Goal: Find contact information: Find contact information

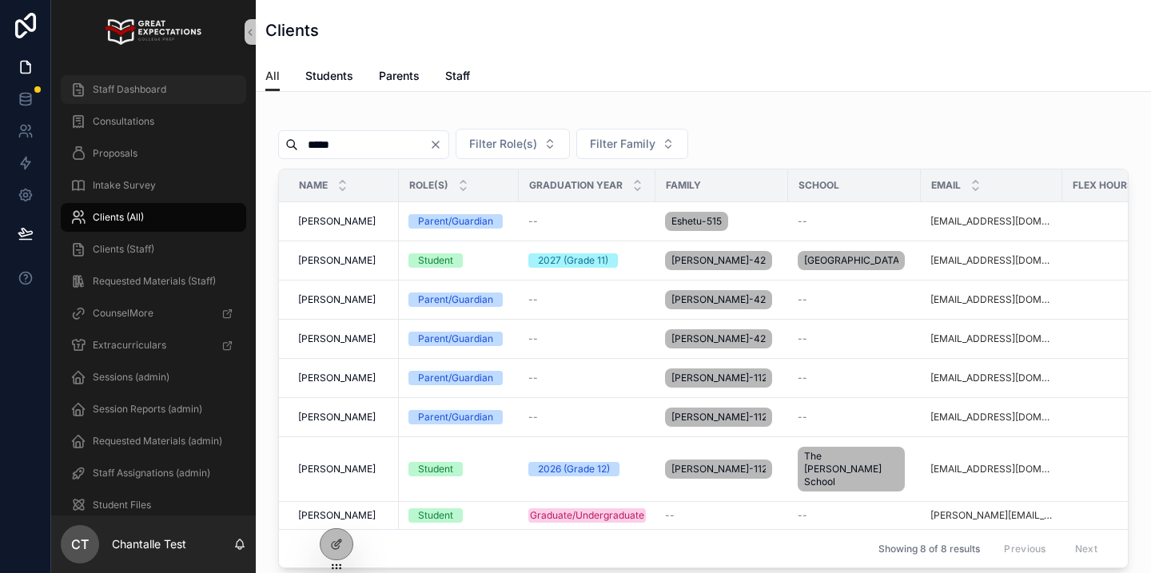
scroll to position [129, 0]
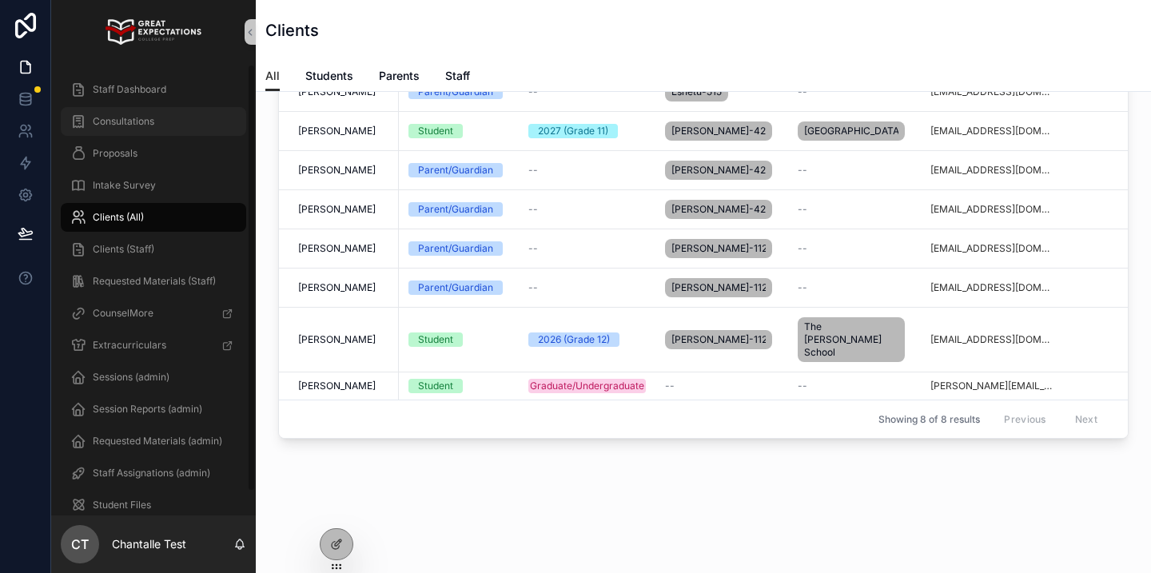
click at [205, 109] on div "Consultations" at bounding box center [153, 122] width 166 height 26
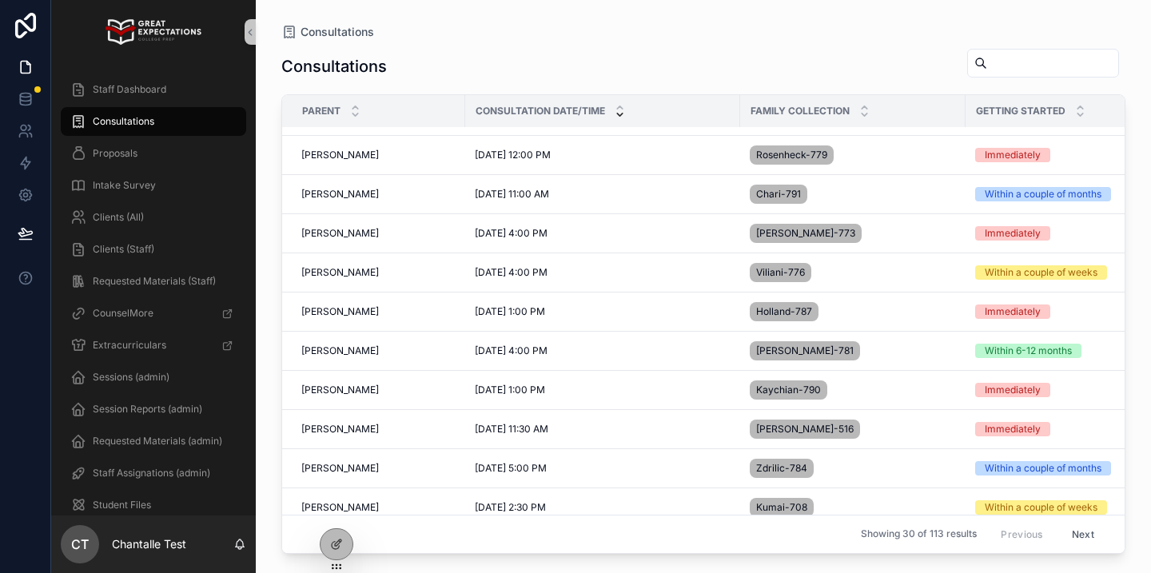
scroll to position [268, 0]
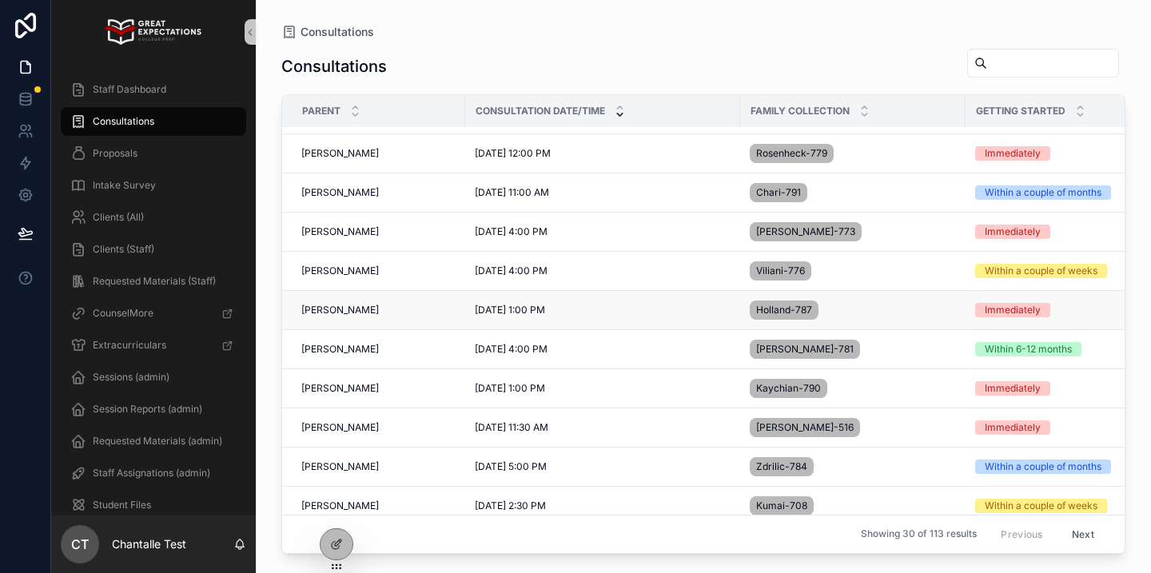
click at [340, 311] on span "[PERSON_NAME]" at bounding box center [340, 310] width 78 height 13
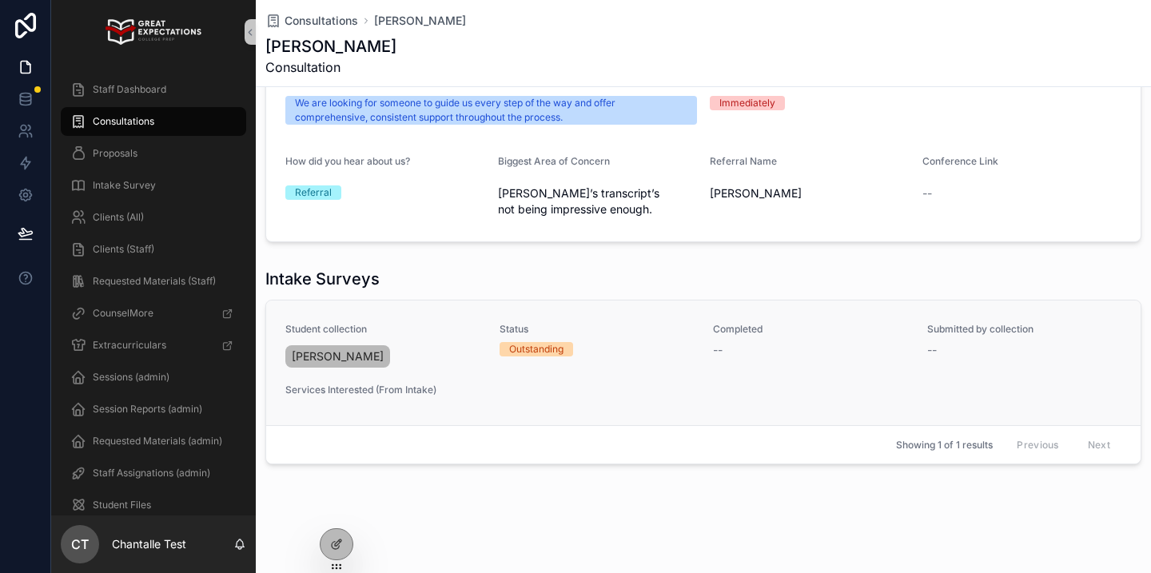
scroll to position [263, 0]
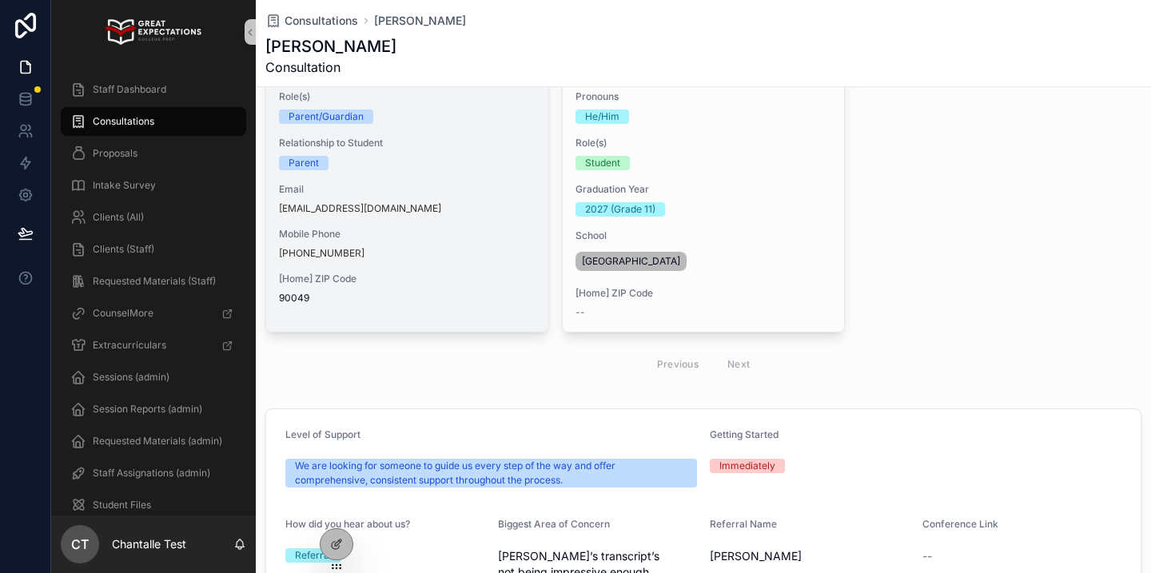
click at [455, 281] on span "[Home] ZIP Code" at bounding box center [407, 279] width 257 height 13
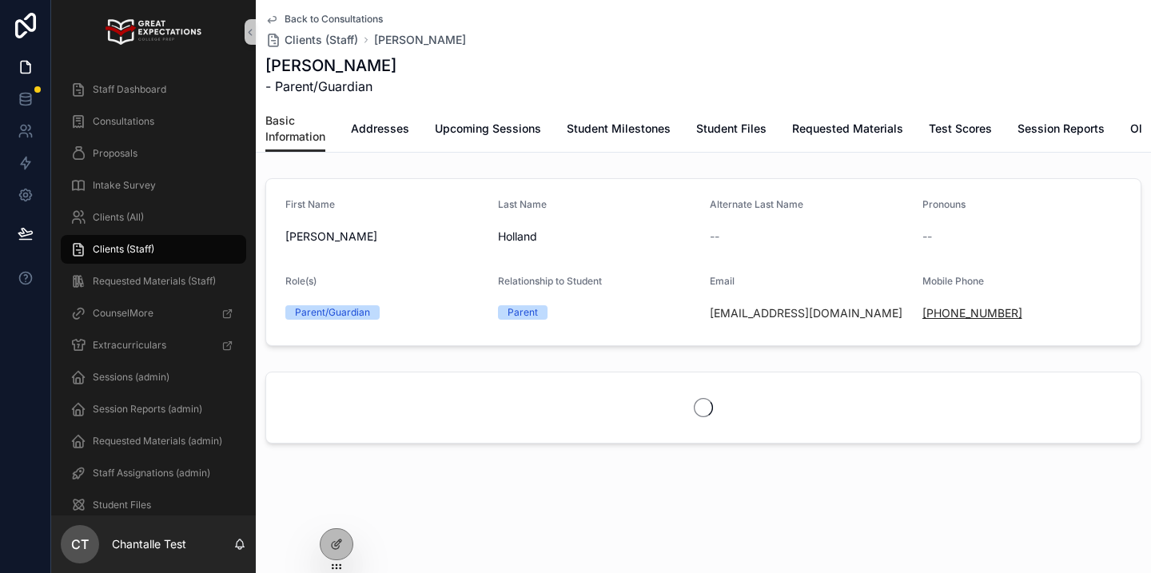
drag, startPoint x: 1031, startPoint y: 316, endPoint x: 939, endPoint y: 314, distance: 91.9
click at [939, 314] on div "[PHONE_NUMBER]" at bounding box center [1022, 313] width 200 height 16
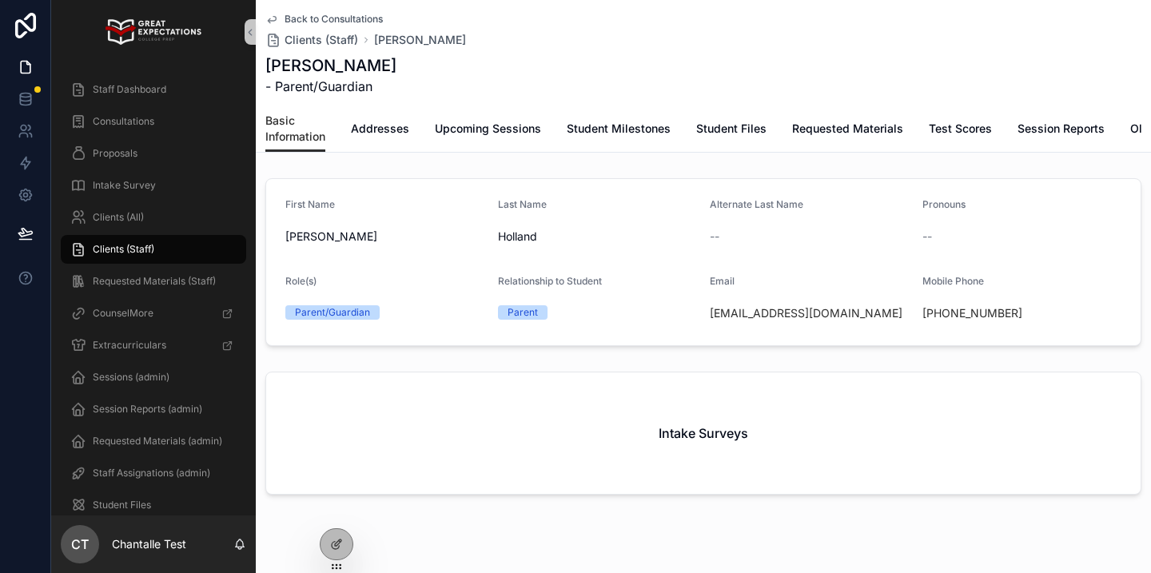
copy link "[PHONE_NUMBER]"
click at [186, 78] on div "Staff Dashboard" at bounding box center [153, 90] width 166 height 26
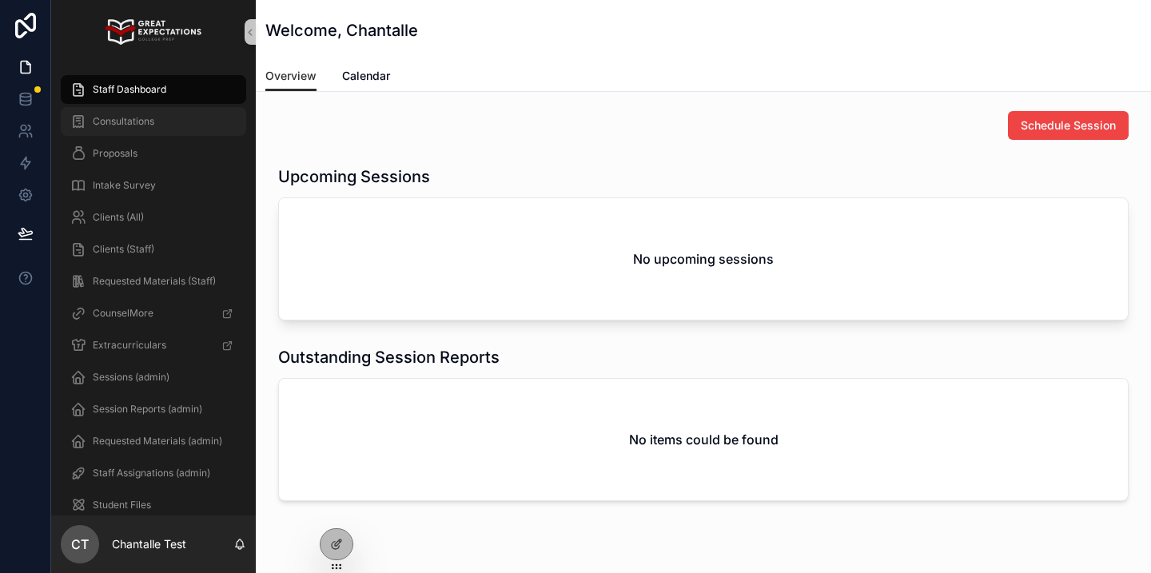
click at [164, 125] on div "Consultations" at bounding box center [153, 122] width 166 height 26
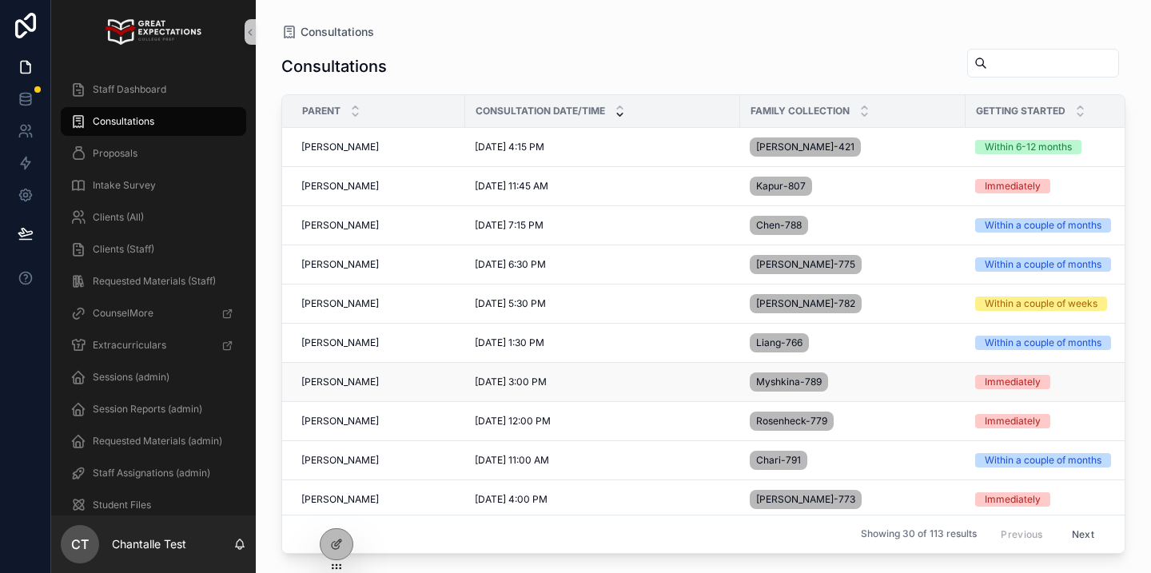
scroll to position [253, 0]
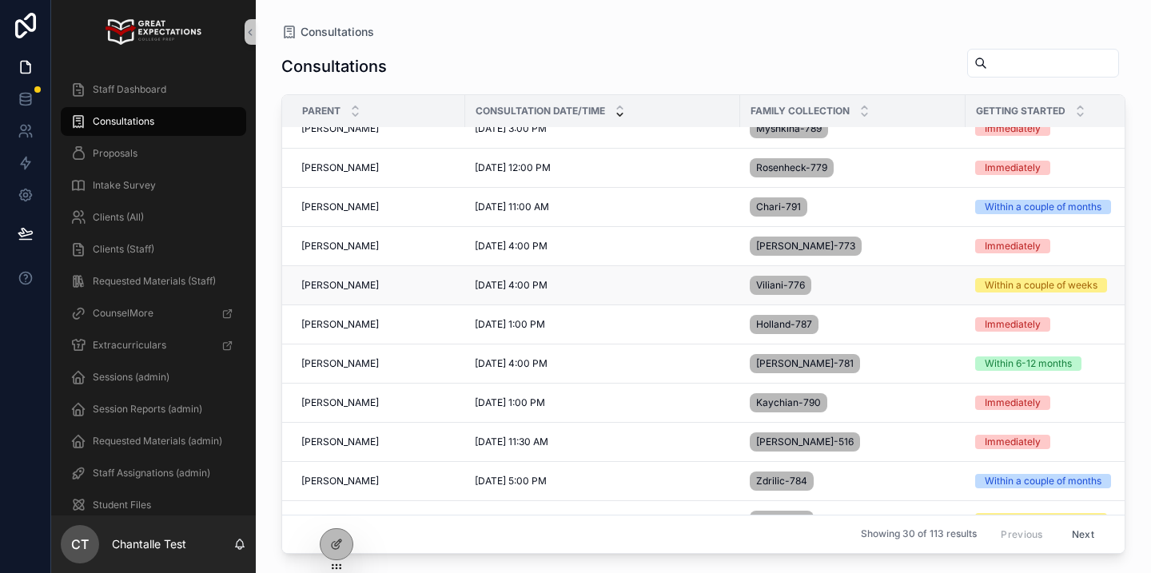
click at [332, 284] on span "[PERSON_NAME]" at bounding box center [340, 285] width 78 height 13
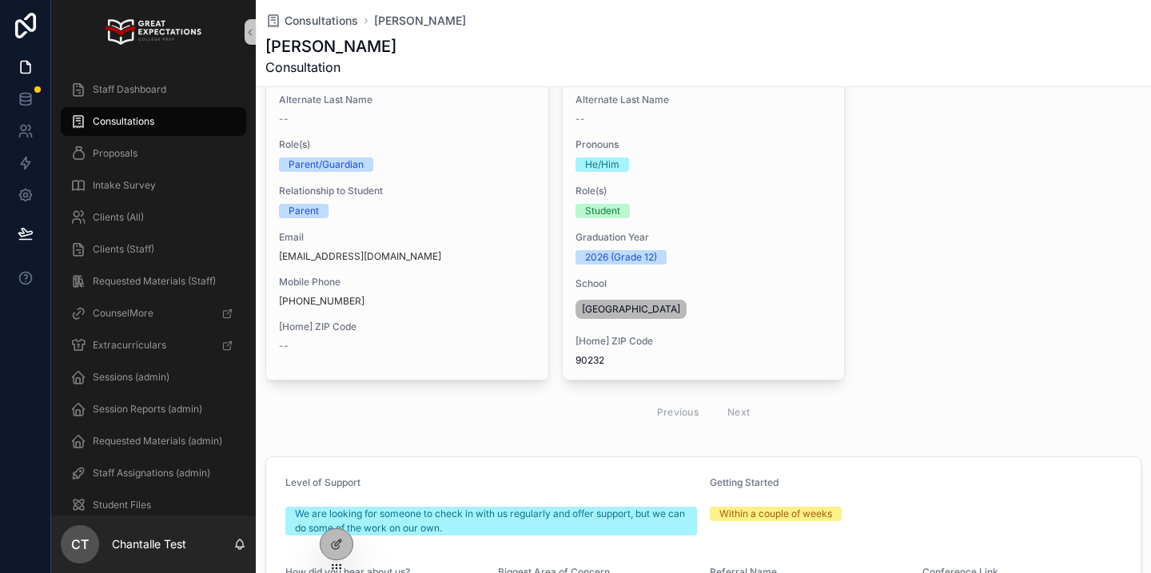
scroll to position [176, 0]
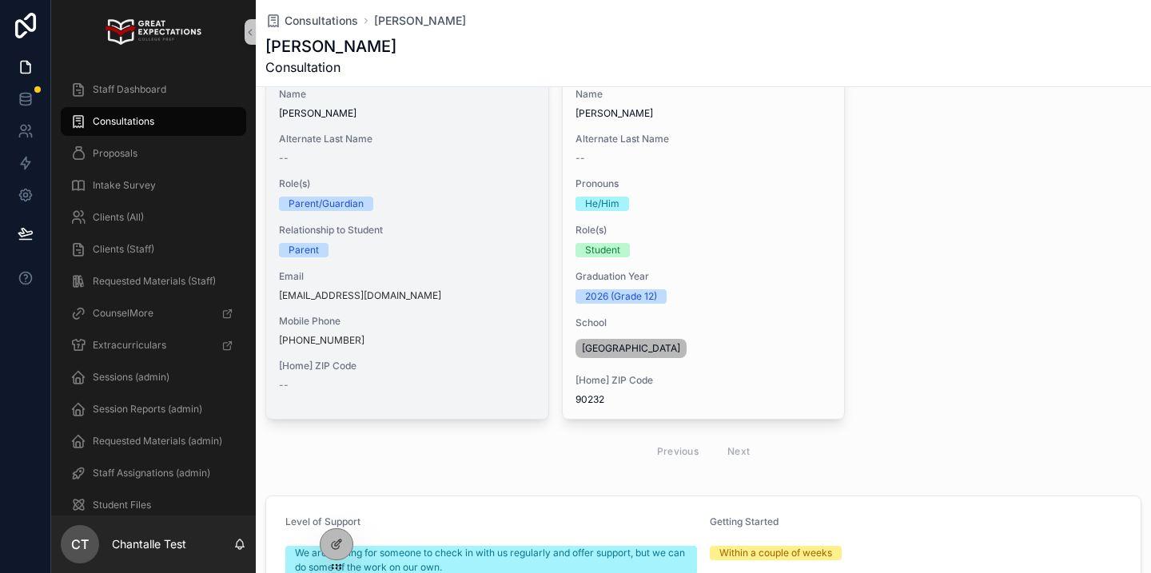
click at [479, 320] on span "Mobile Phone" at bounding box center [407, 321] width 257 height 13
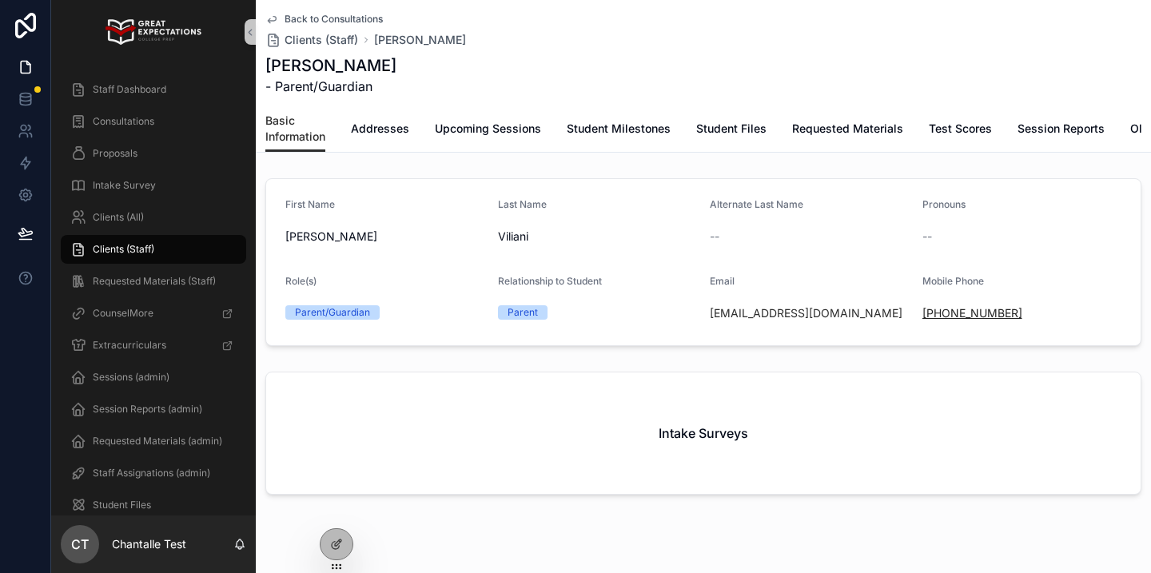
drag, startPoint x: 1044, startPoint y: 314, endPoint x: 938, endPoint y: 312, distance: 105.5
click at [938, 312] on div "[PHONE_NUMBER]" at bounding box center [1022, 313] width 200 height 16
copy link "[PHONE_NUMBER]"
